Goal: Information Seeking & Learning: Learn about a topic

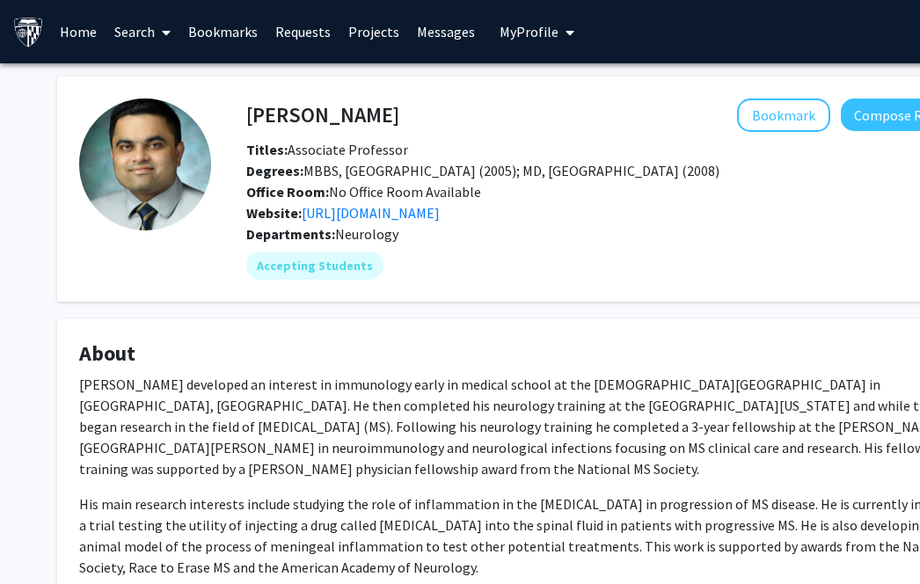
scroll to position [229, 66]
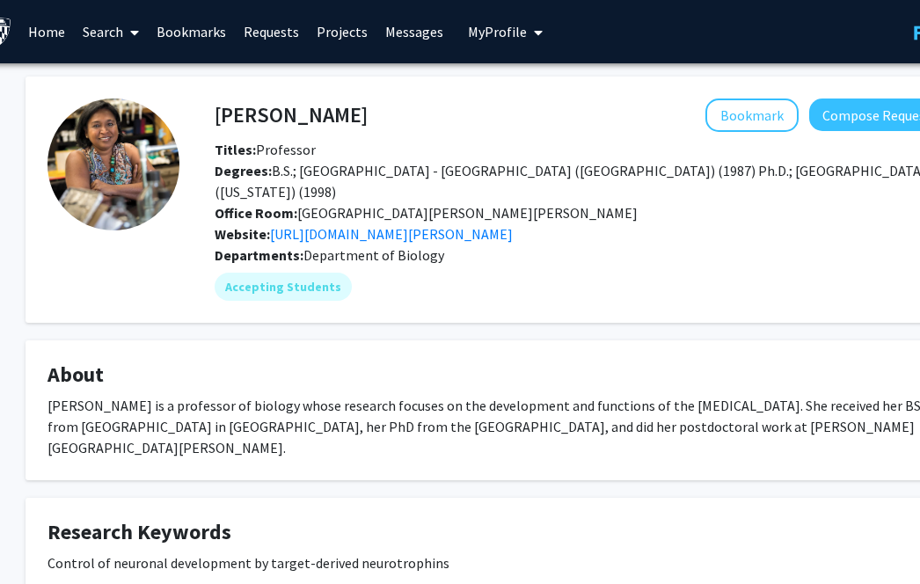
scroll to position [0, 24]
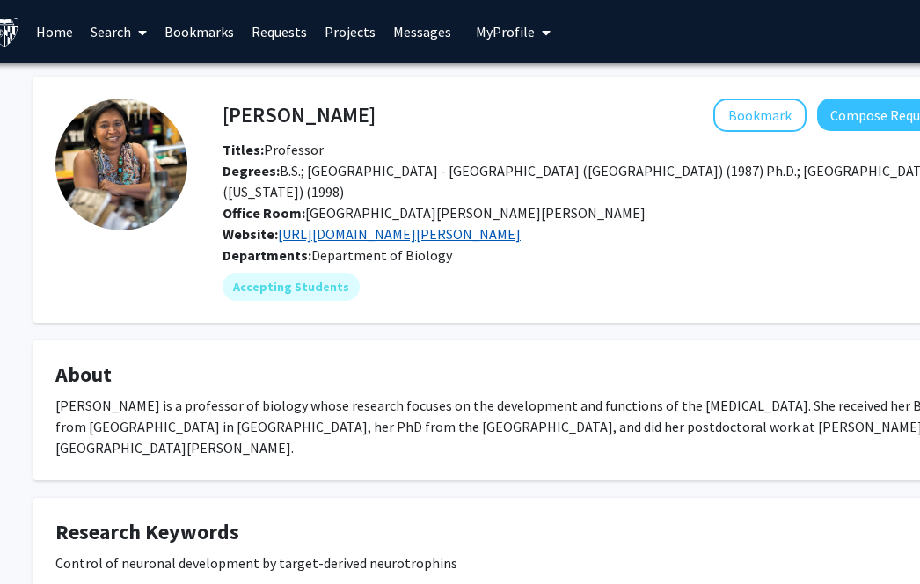
click at [360, 225] on link "https://krieger2.jhu.edu/biology/labs/kuruvilla/index.html" at bounding box center [399, 234] width 243 height 18
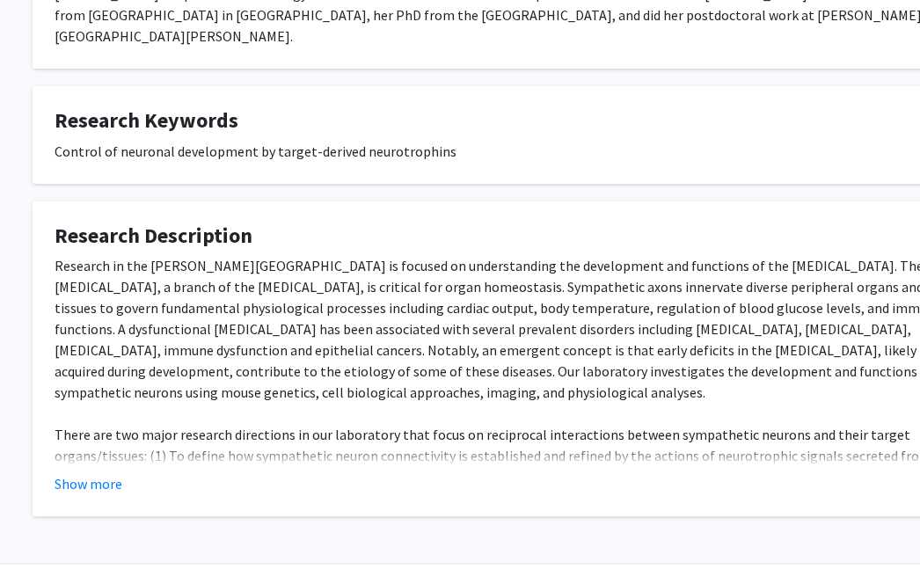
scroll to position [0, 25]
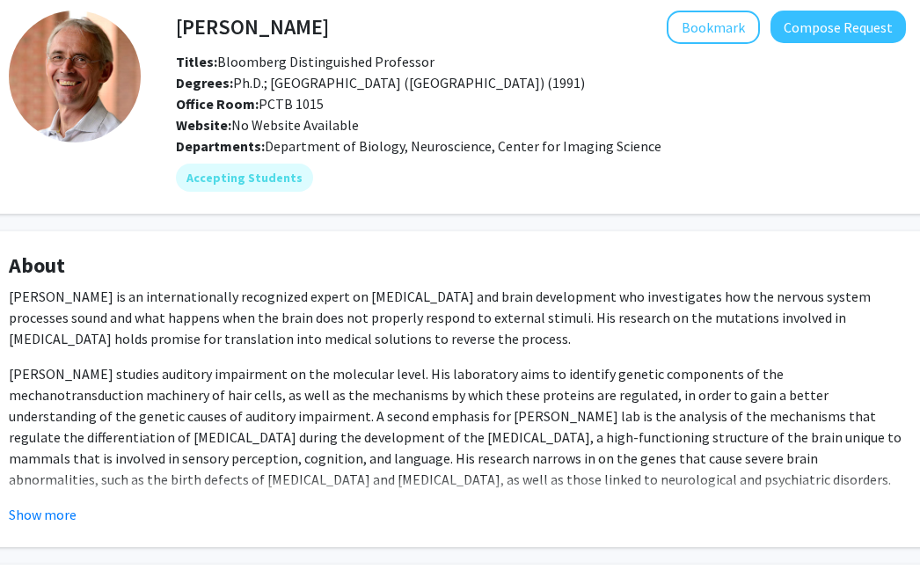
scroll to position [0, 70]
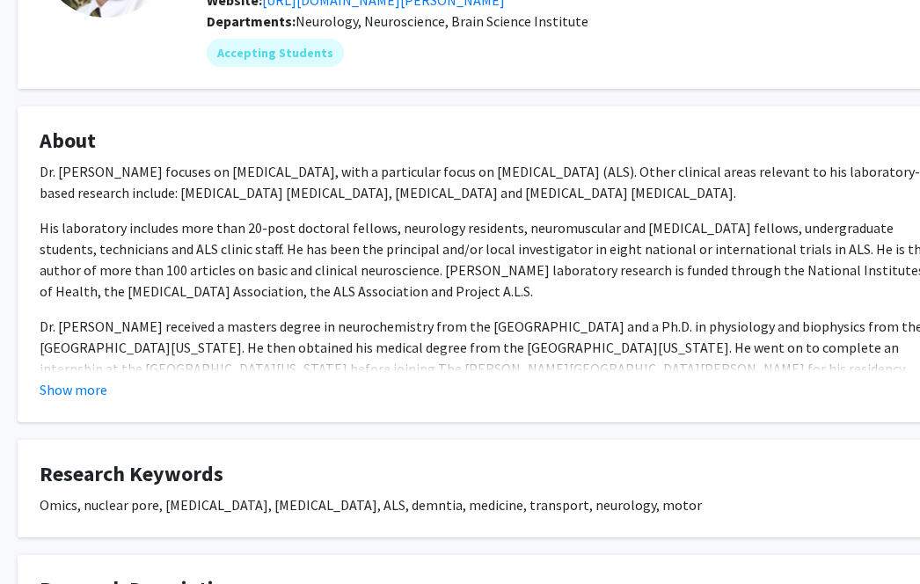
scroll to position [0, 40]
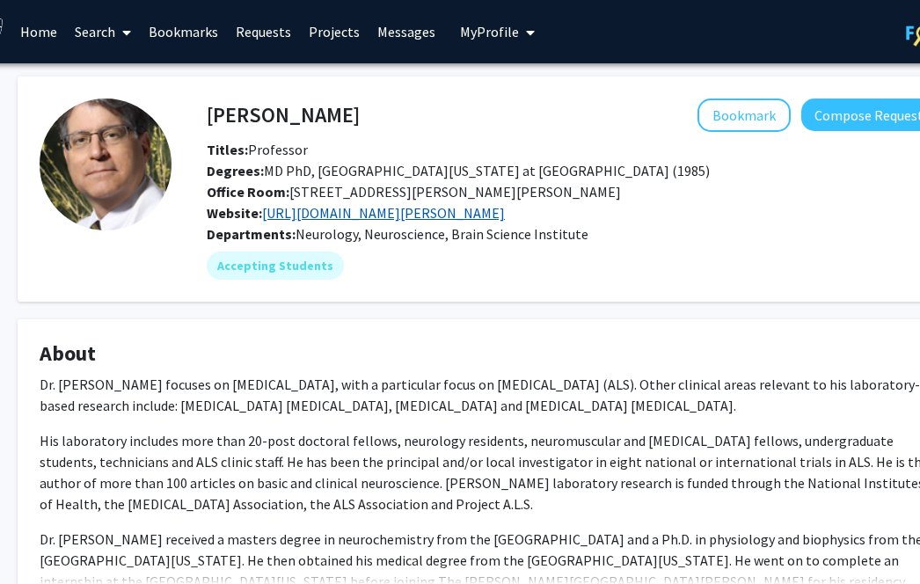
click at [418, 219] on link "[URL][DOMAIN_NAME][PERSON_NAME]" at bounding box center [383, 213] width 243 height 18
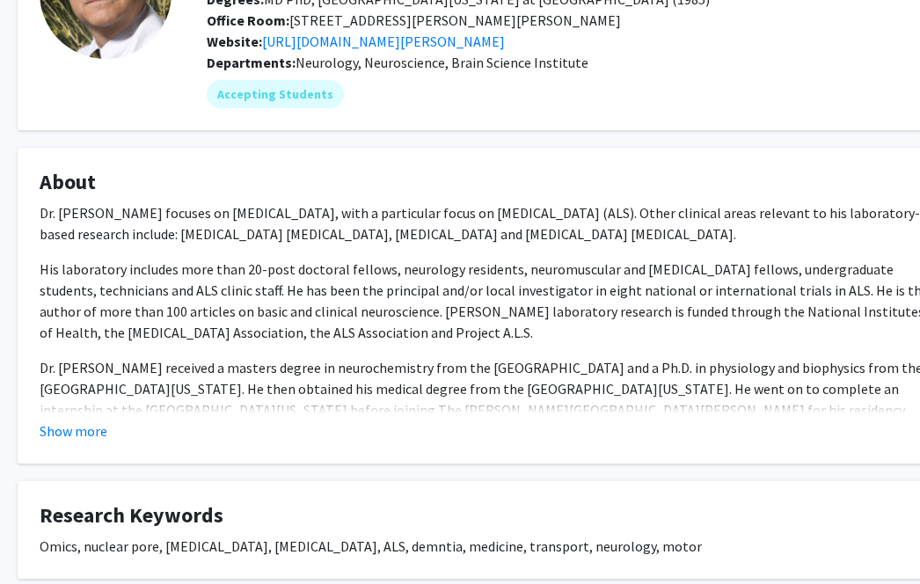
scroll to position [171, 40]
